Goal: Information Seeking & Learning: Check status

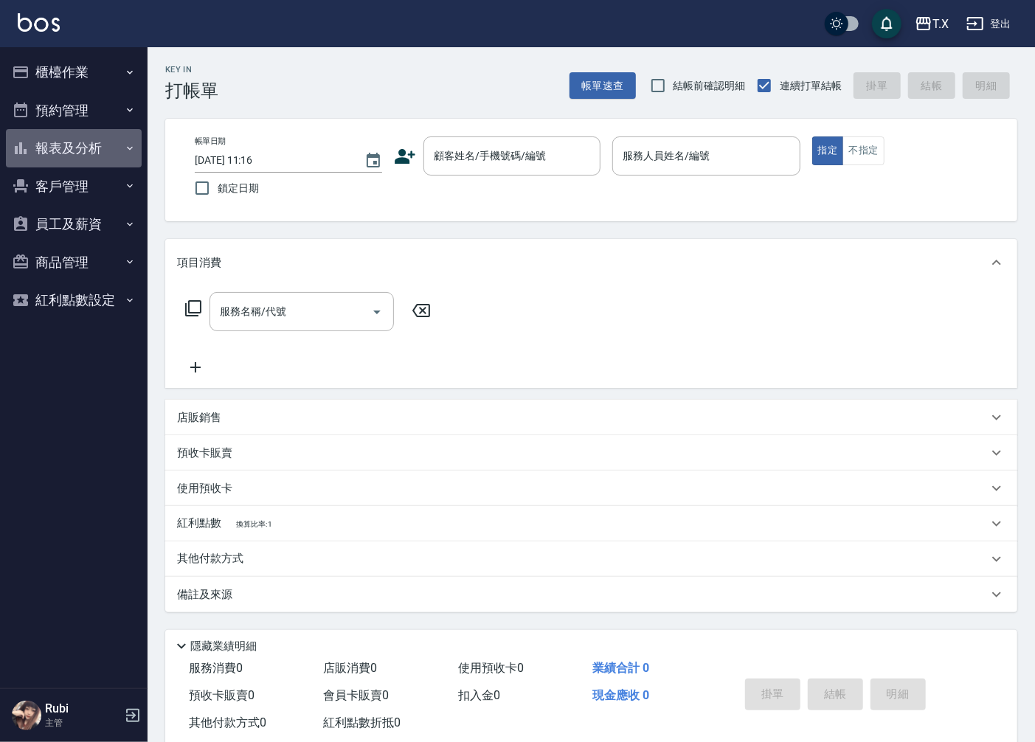
click at [116, 133] on button "報表及分析" at bounding box center [74, 148] width 136 height 38
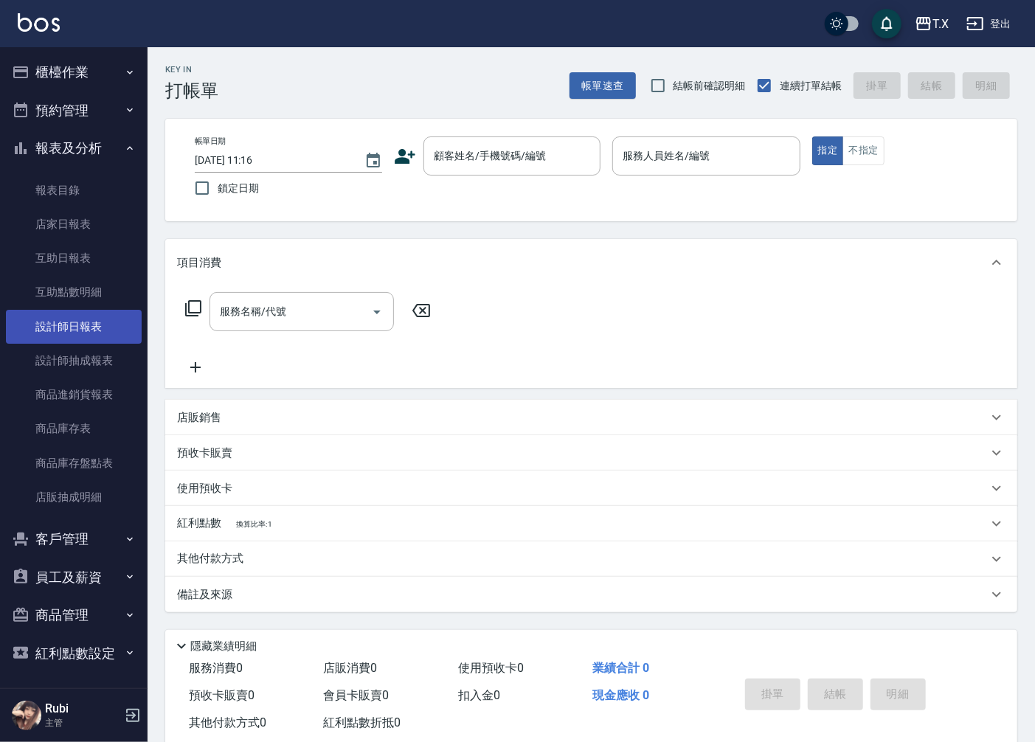
click at [47, 340] on link "設計師日報表" at bounding box center [74, 327] width 136 height 34
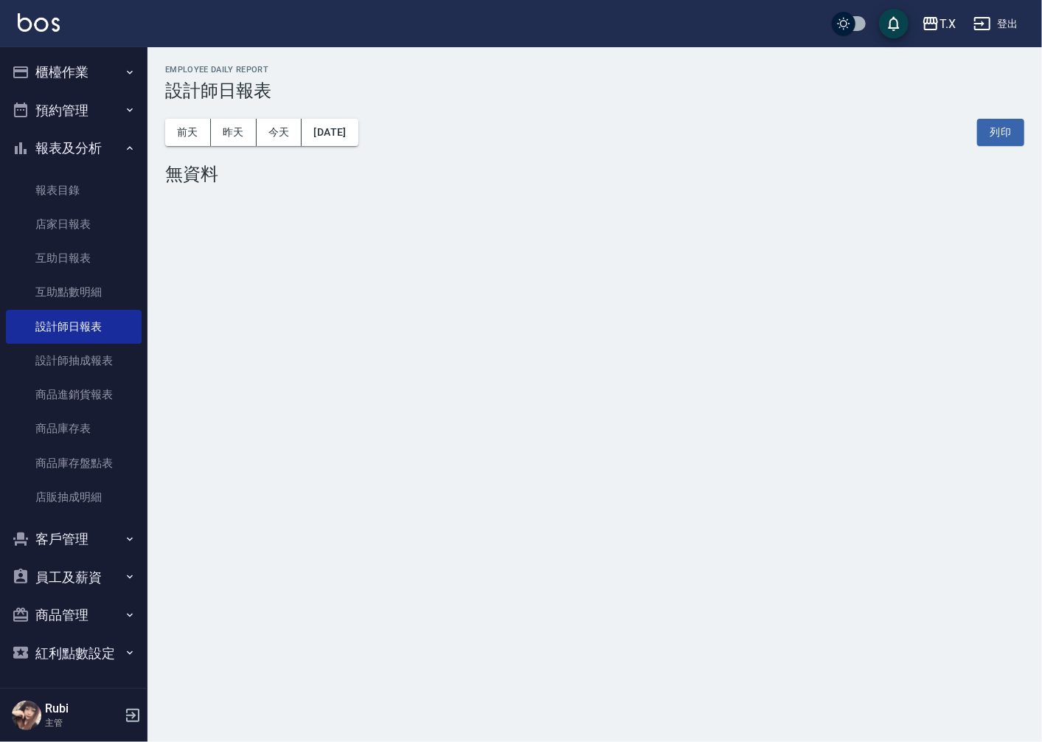
click at [253, 145] on div "[DATE] [DATE] [DATE] [DATE] 列印" at bounding box center [594, 132] width 859 height 63
click at [246, 142] on button "昨天" at bounding box center [234, 132] width 46 height 27
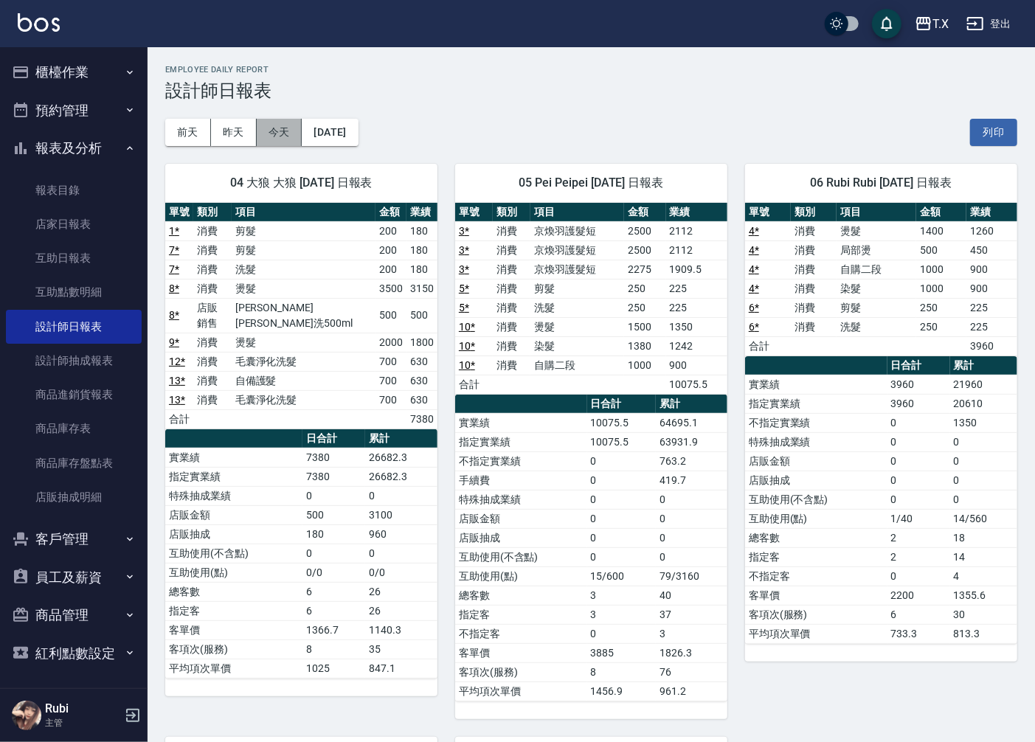
click at [286, 137] on button "今天" at bounding box center [280, 132] width 46 height 27
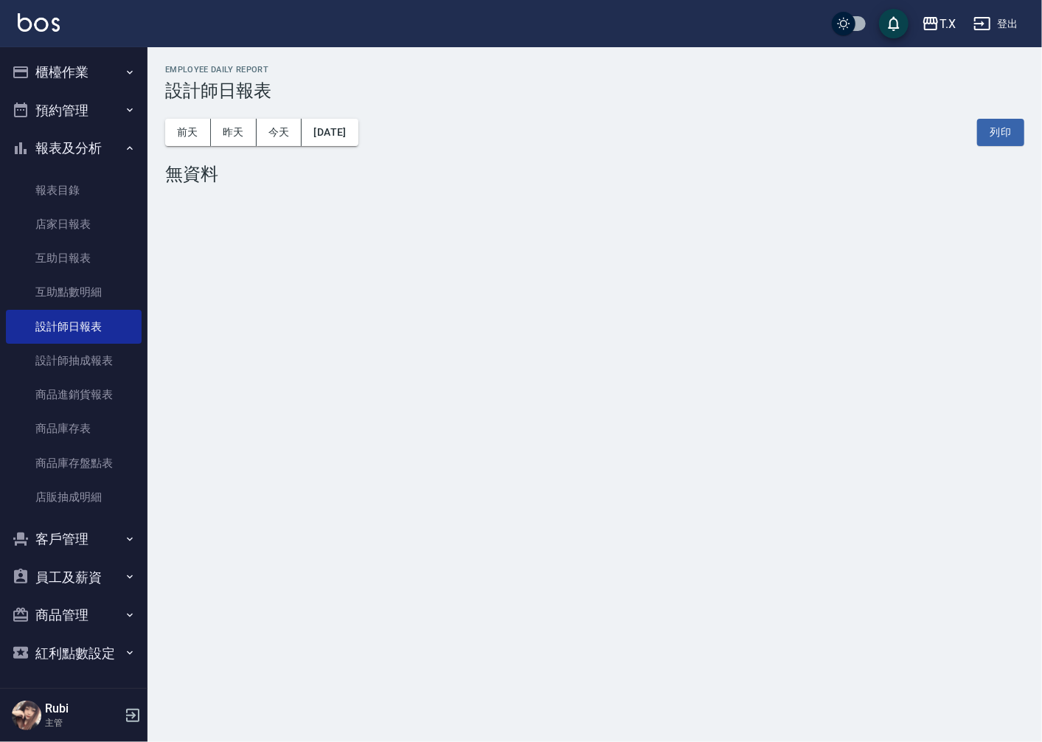
click at [56, 53] on button "櫃檯作業" at bounding box center [74, 72] width 136 height 38
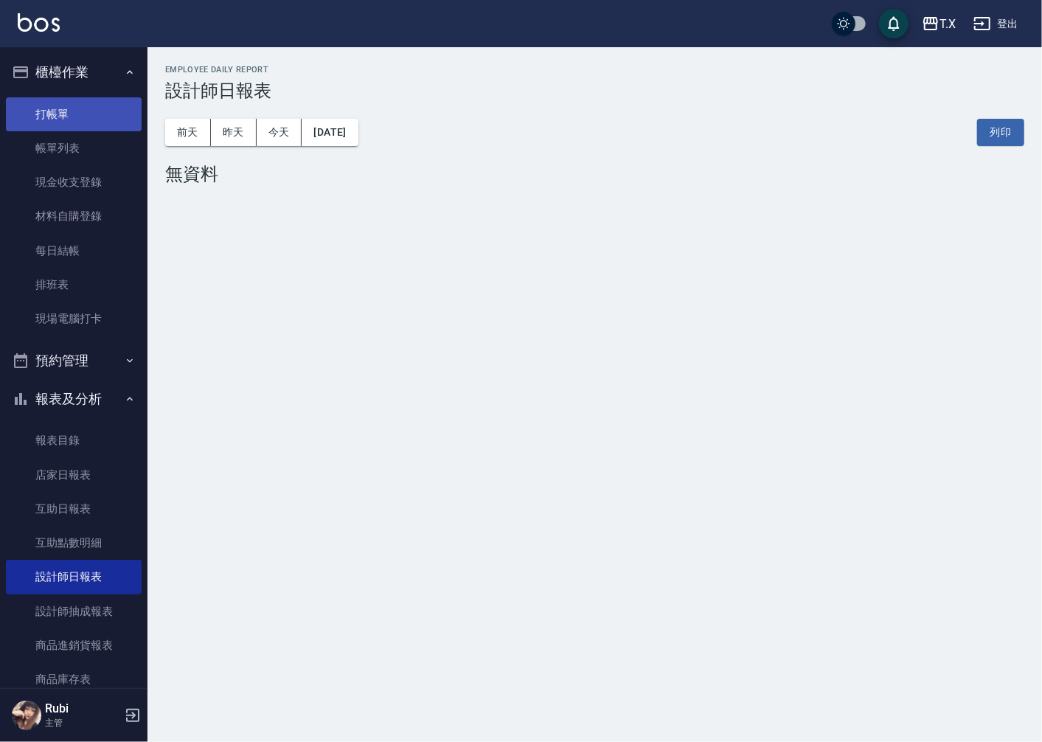
click at [72, 97] on link "打帳單" at bounding box center [74, 114] width 136 height 34
